Goal: Information Seeking & Learning: Learn about a topic

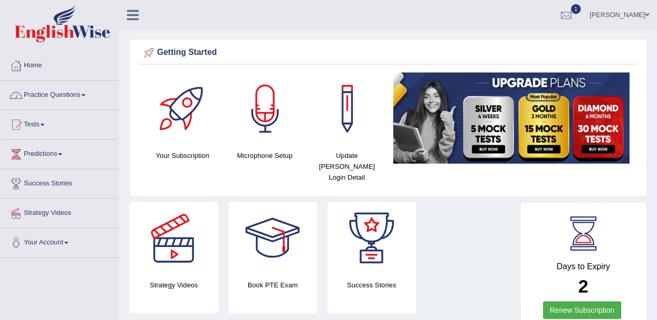
click at [57, 89] on link "Practice Questions" at bounding box center [60, 94] width 118 height 26
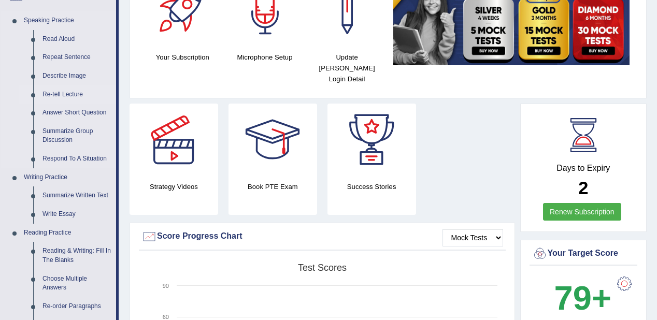
scroll to position [124, 0]
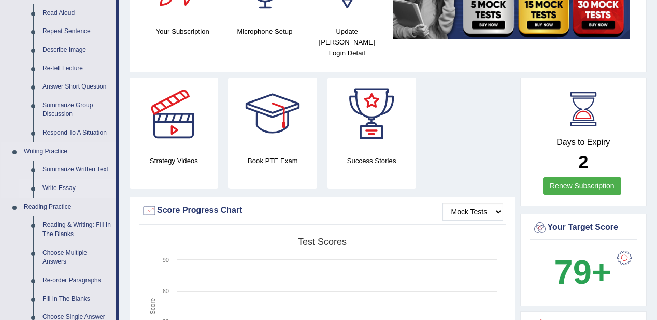
click at [48, 185] on link "Write Essay" at bounding box center [77, 188] width 78 height 19
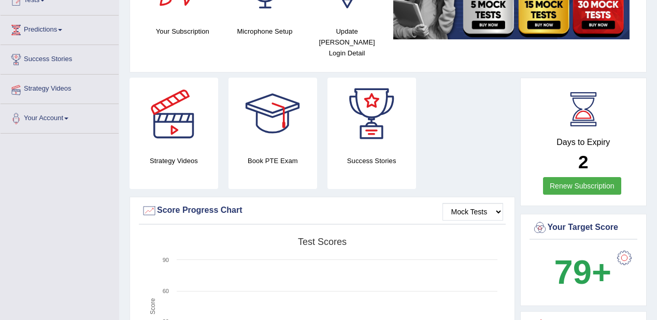
scroll to position [126, 0]
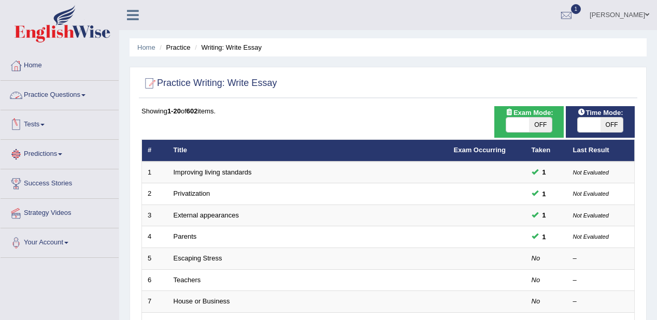
click at [31, 92] on link "Practice Questions" at bounding box center [60, 94] width 118 height 26
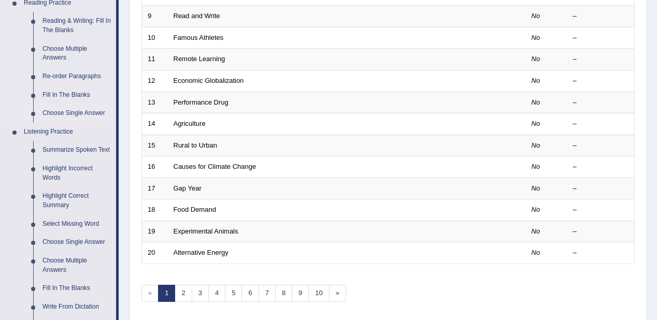
scroll to position [373, 0]
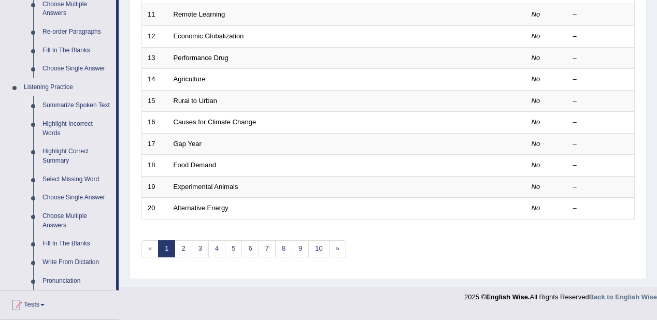
click at [91, 103] on link "Summarize Spoken Text" at bounding box center [77, 105] width 78 height 19
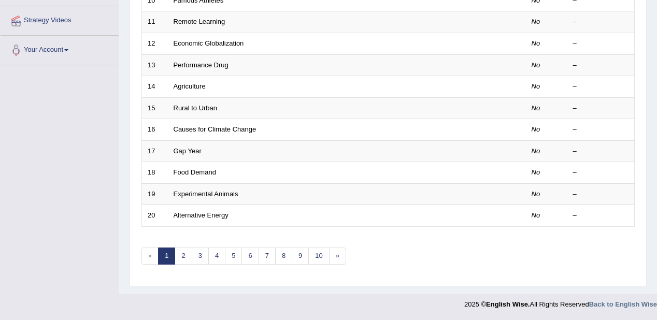
scroll to position [285, 0]
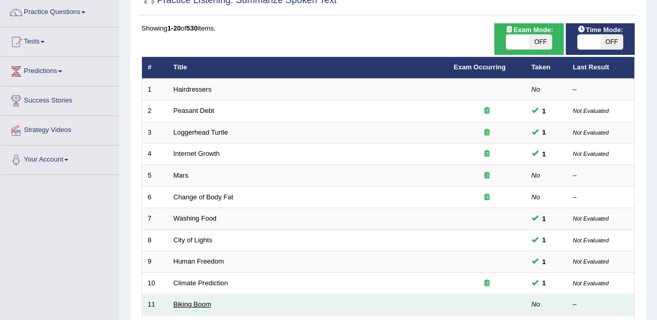
scroll to position [166, 0]
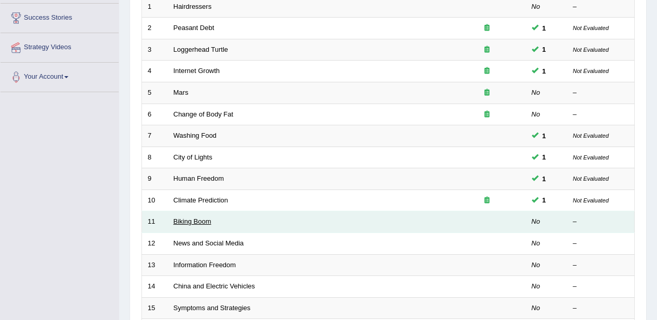
click at [193, 220] on link "Biking Boom" at bounding box center [193, 222] width 38 height 8
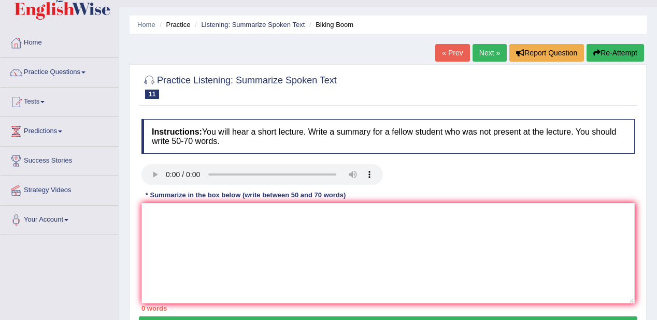
scroll to position [41, 0]
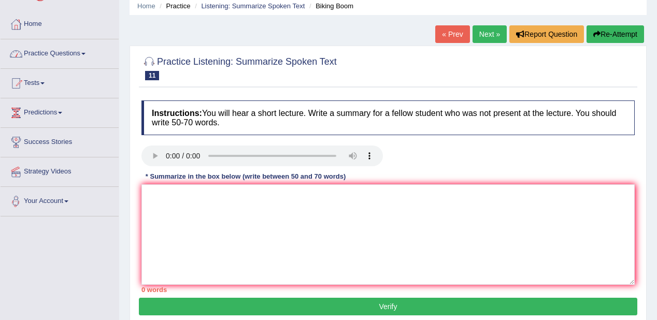
click at [143, 228] on div "Home Practice Listening: Summarize Spoken Text Biking Boom « Prev Next » Report…" at bounding box center [388, 218] width 538 height 518
click at [145, 195] on textarea at bounding box center [387, 234] width 493 height 100
click at [145, 199] on textarea at bounding box center [387, 234] width 493 height 100
click at [146, 191] on textarea "People go to work" at bounding box center [387, 234] width 493 height 100
click at [182, 197] on textarea "Nowdays People go to work" at bounding box center [387, 234] width 493 height 100
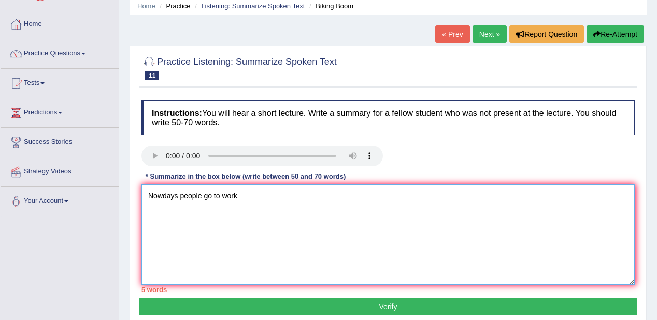
click at [256, 201] on textarea "Nowdays people go to work" at bounding box center [387, 234] width 493 height 100
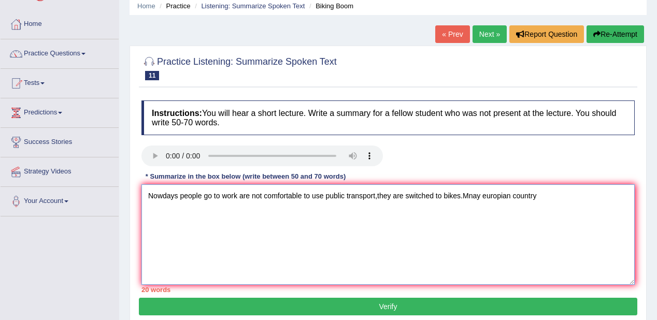
click at [461, 195] on textarea "Nowdays people go to work are not comfortable to use public transport,they are …" at bounding box center [387, 234] width 493 height 100
click at [485, 196] on textarea "Nowdays people go to work are not comfortable to use public transport,they are …" at bounding box center [387, 234] width 493 height 100
click at [558, 199] on textarea "Nowdays people go to work are not comfortable to use public transport,they are …" at bounding box center [387, 234] width 493 height 100
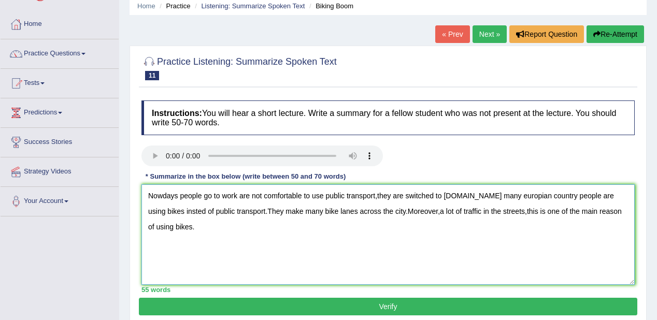
click at [229, 210] on textarea "Nowdays people go to work are not comfortable to use public transport,they are …" at bounding box center [387, 234] width 493 height 100
click at [145, 193] on textarea "Nowdays people go to work are not comfortable to use public transport,they are …" at bounding box center [387, 234] width 493 height 100
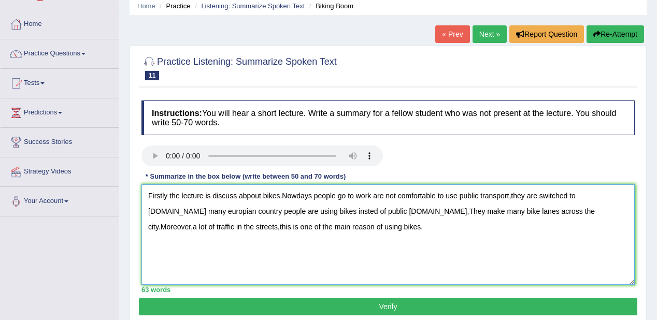
click at [251, 193] on textarea "Firstly the lecture is discuss abpout bikes.Nowdays people go to work are not c…" at bounding box center [387, 234] width 493 height 100
click at [167, 199] on textarea "Firstly the lecture is discuss about bikes.Nowdays people go to work are not co…" at bounding box center [387, 234] width 493 height 100
click at [203, 213] on textarea "Firstly, the lecture is discuss about bikes.Nowdays people go to work are not c…" at bounding box center [387, 234] width 493 height 100
click at [385, 208] on textarea "Firstly, the lecture is discuss about bikes.Nowdays people go to work are not c…" at bounding box center [387, 234] width 493 height 100
click at [389, 209] on textarea "Firstly, the lecture is discuss about bikes.Nowdays people go to work are not c…" at bounding box center [387, 234] width 493 height 100
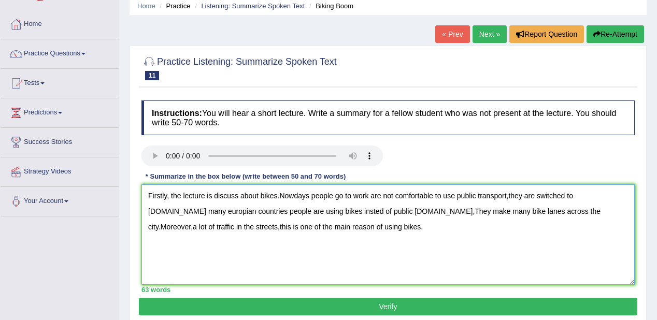
click at [388, 209] on textarea "Firstly, the lecture is discuss about bikes.Nowdays people go to work are not c…" at bounding box center [387, 234] width 493 height 100
type textarea "Firstly, the lecture is discuss about bikes.Nowdays people go to work are not c…"
click at [386, 306] on button "Verify" at bounding box center [388, 307] width 498 height 18
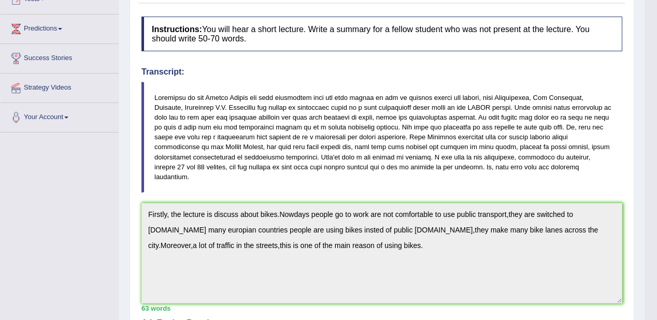
scroll to position [0, 0]
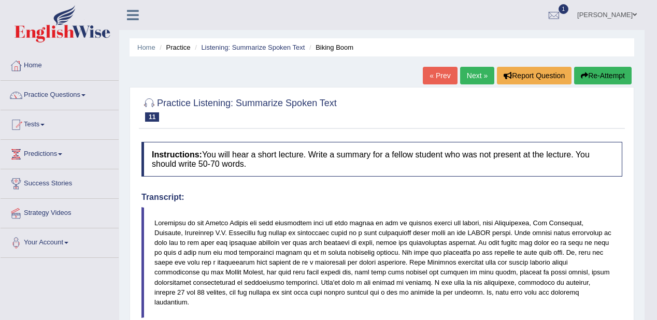
click at [471, 73] on link "Next »" at bounding box center [477, 76] width 34 height 18
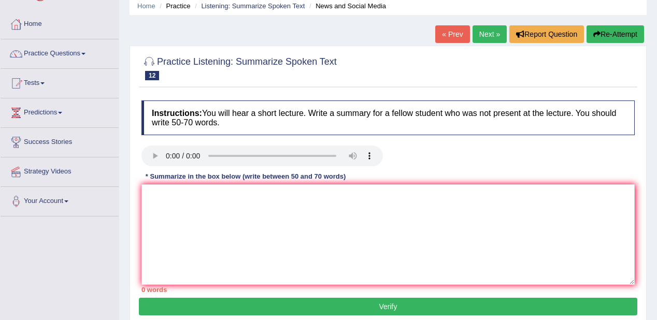
scroll to position [41, 0]
click at [150, 194] on textarea at bounding box center [387, 234] width 493 height 100
click at [213, 194] on textarea "[DATE] anyone with a laptop" at bounding box center [387, 234] width 493 height 100
click at [309, 188] on textarea "[DATE] anyone with a smartphone or a laptop" at bounding box center [387, 234] width 493 height 100
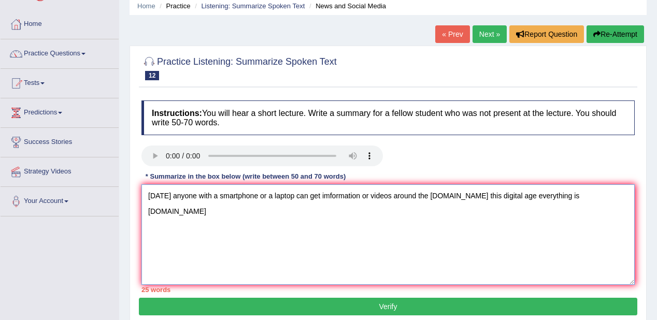
click at [590, 194] on textarea "[DATE] anyone with a smartphone or a laptop can get imformation or videos aroun…" at bounding box center [387, 234] width 493 height 100
click at [611, 193] on textarea "Today anyone with a smartphone or a laptop can get imformation or videos around…" at bounding box center [387, 234] width 493 height 100
click at [287, 208] on textarea "Today anyone with a smartphone or a laptop can get imformation or videos around…" at bounding box center [387, 234] width 493 height 100
click at [368, 215] on textarea "Today anyone with a smartphone or a laptop can get imformation or videos around…" at bounding box center [387, 234] width 493 height 100
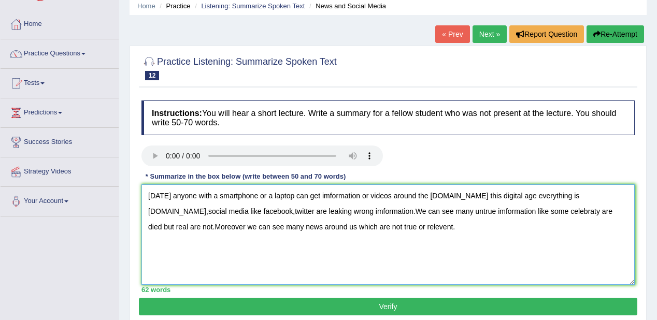
click at [417, 208] on textarea "Today anyone with a smartphone or a laptop can get imformation or videos around…" at bounding box center [387, 234] width 493 height 100
click at [512, 210] on textarea "Today anyone with a smartphone or a laptop can get imformation or videos around…" at bounding box center [387, 234] width 493 height 100
click at [512, 207] on textarea "Today anyone with a smartphone or a laptop can get imformation or videos around…" at bounding box center [387, 234] width 493 height 100
click at [522, 211] on textarea "Today anyone with a smartphone or a laptop can get imformation or videos around…" at bounding box center [387, 234] width 493 height 100
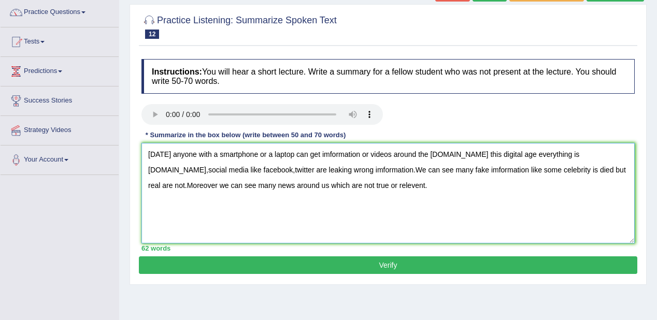
type textarea "Today anyone with a smartphone or a laptop can get imformation or videos around…"
click at [380, 264] on button "Verify" at bounding box center [388, 265] width 498 height 18
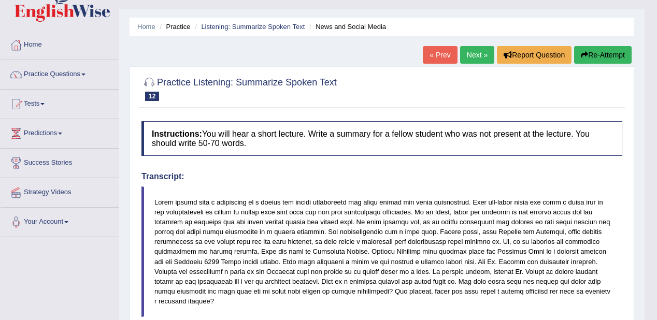
scroll to position [0, 0]
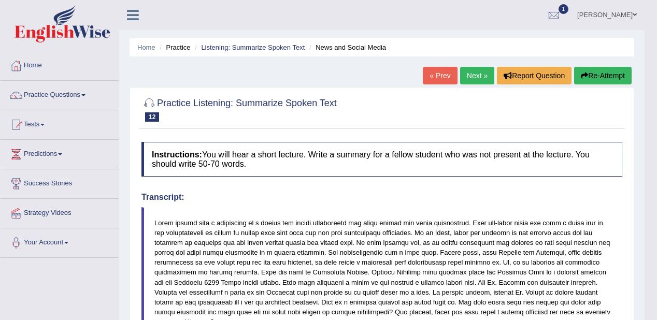
click at [472, 69] on link "Next »" at bounding box center [477, 76] width 34 height 18
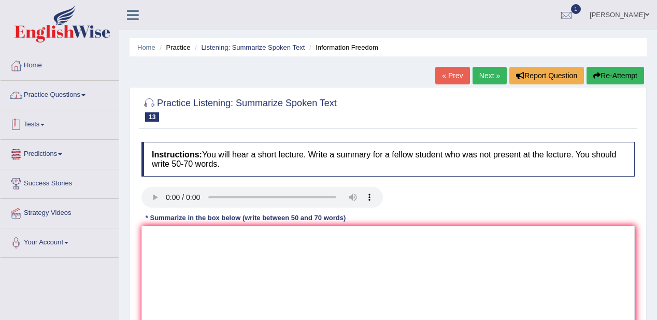
click at [49, 89] on link "Practice Questions" at bounding box center [60, 94] width 118 height 26
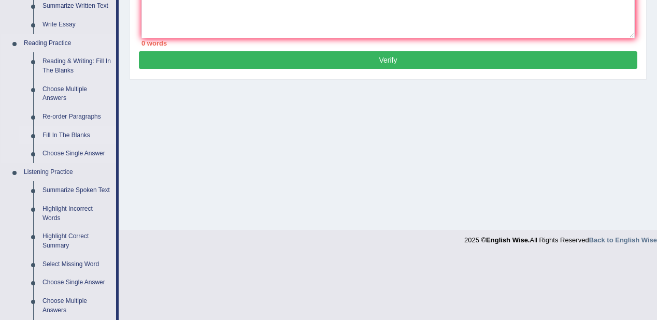
scroll to position [290, 0]
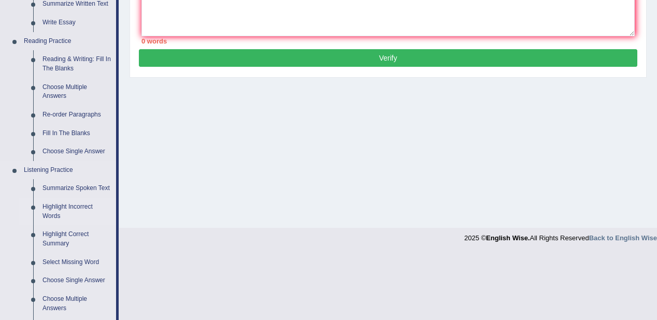
click at [75, 208] on link "Highlight Incorrect Words" at bounding box center [77, 211] width 78 height 27
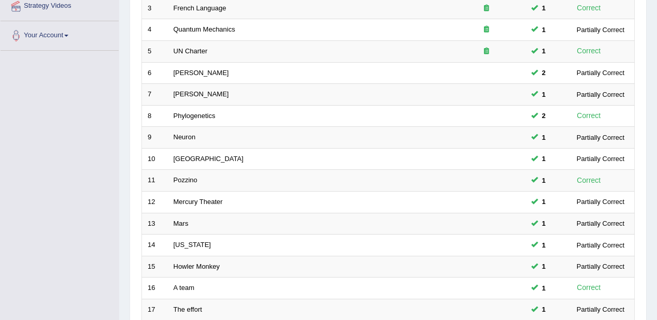
scroll to position [363, 0]
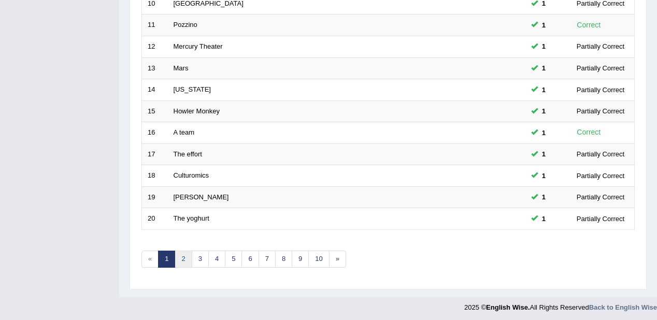
click at [186, 251] on link "2" at bounding box center [183, 259] width 17 height 17
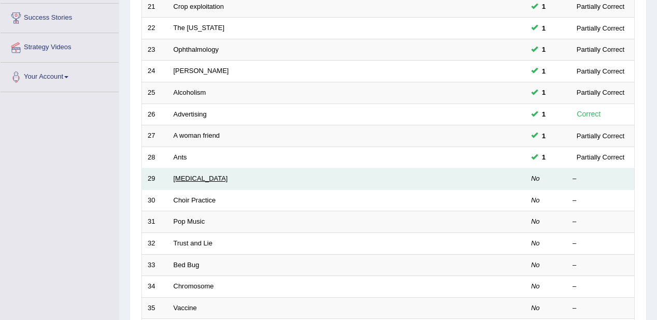
click at [181, 175] on link "[MEDICAL_DATA]" at bounding box center [201, 179] width 54 height 8
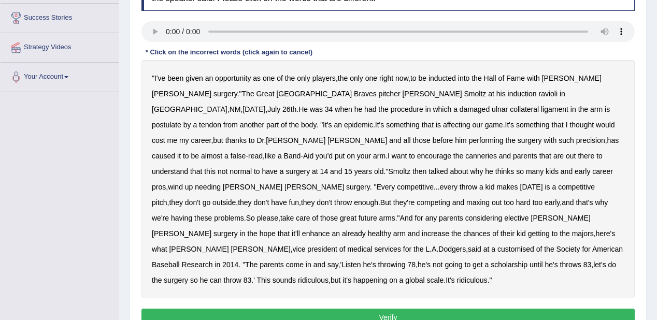
click at [539, 93] on b "ravioli" at bounding box center [548, 94] width 19 height 8
click at [181, 121] on b "postulate" at bounding box center [167, 125] width 30 height 8
click at [465, 155] on b "canneries" at bounding box center [481, 156] width 32 height 8
click at [497, 245] on b "customised" at bounding box center [515, 249] width 37 height 8
click at [340, 309] on button "Verify" at bounding box center [387, 318] width 493 height 18
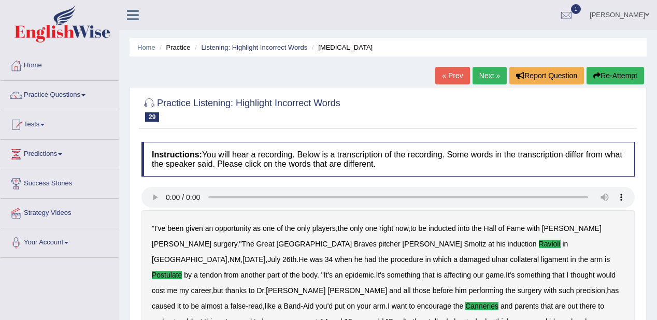
click at [473, 75] on link "Next »" at bounding box center [489, 76] width 34 height 18
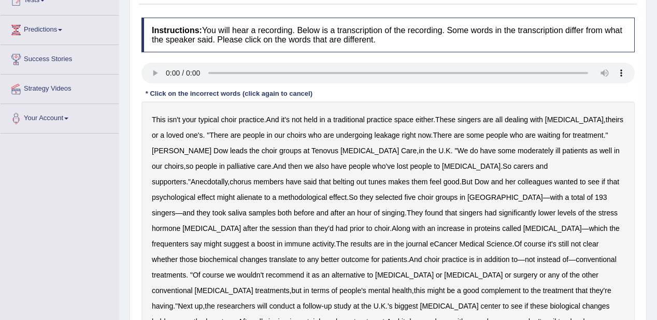
click at [517, 150] on b "moderately" at bounding box center [535, 151] width 36 height 8
click at [262, 193] on b "alienate" at bounding box center [249, 197] width 25 height 8
click at [327, 193] on b "methodological" at bounding box center [302, 197] width 49 height 8
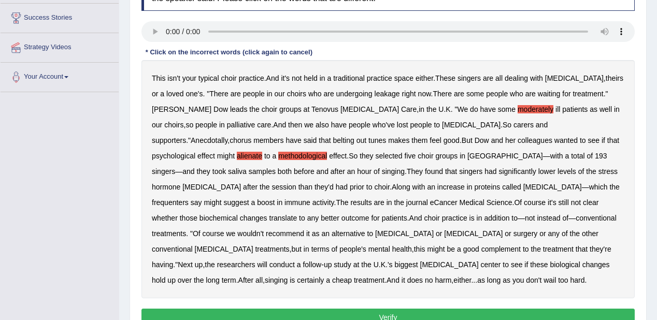
click at [189, 198] on b "frequenters" at bounding box center [170, 202] width 37 height 8
click at [324, 276] on b "certainly" at bounding box center [310, 280] width 27 height 8
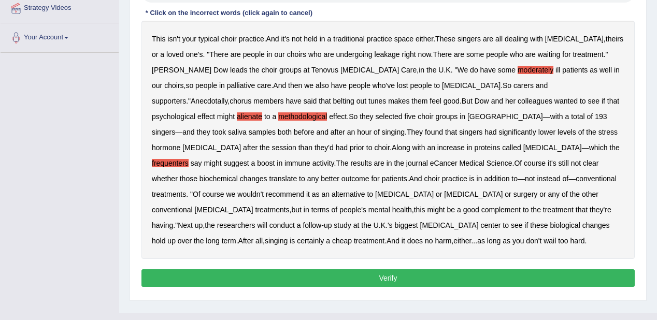
scroll to position [207, 0]
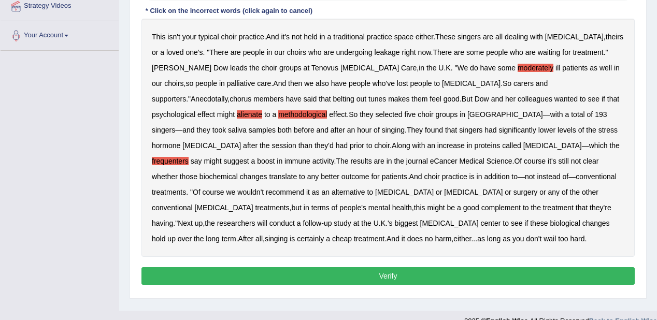
click at [307, 278] on button "Verify" at bounding box center [387, 276] width 493 height 18
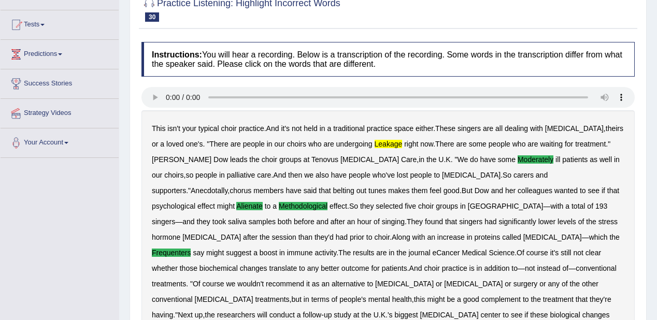
scroll to position [35, 0]
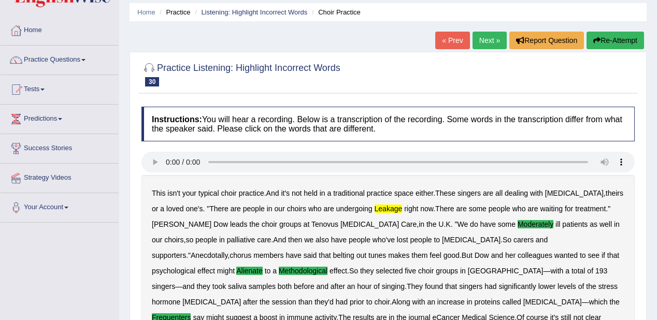
click at [481, 43] on link "Next »" at bounding box center [489, 41] width 34 height 18
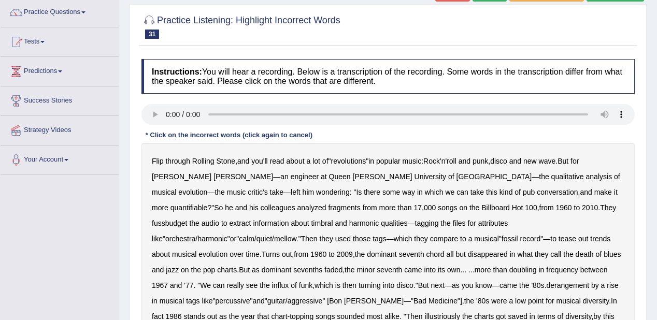
scroll to position [166, 0]
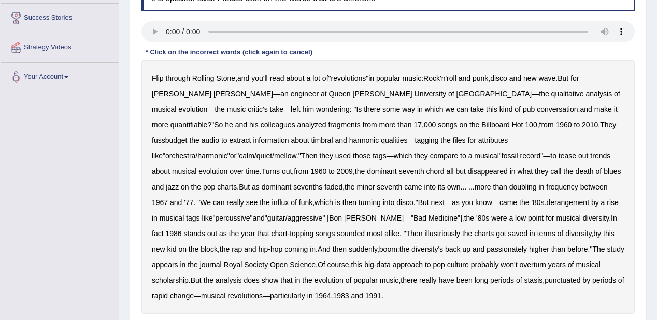
click at [187, 136] on b "fussbudget" at bounding box center [170, 140] width 36 height 8
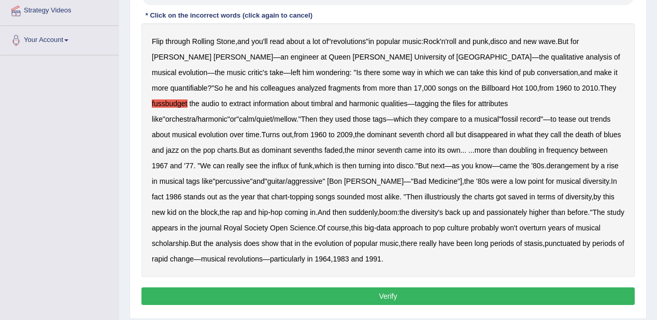
scroll to position [182, 0]
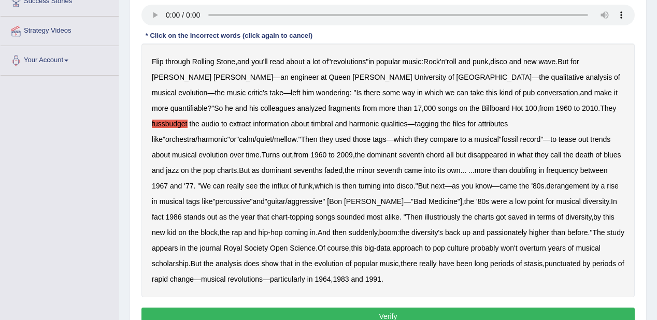
click at [425, 218] on b "illustriously" at bounding box center [442, 217] width 35 height 8
click at [486, 233] on b "passionately" at bounding box center [506, 232] width 40 height 8
click at [421, 308] on button "Verify" at bounding box center [387, 317] width 493 height 18
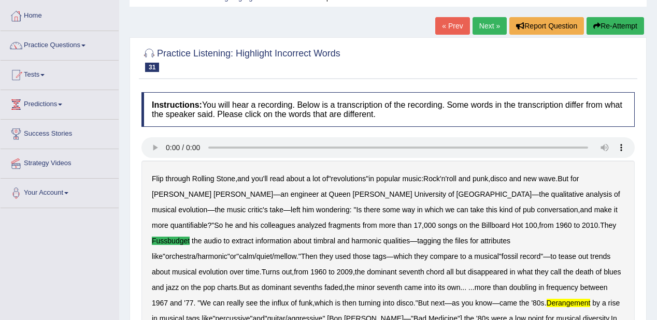
scroll to position [35, 0]
